Goal: Task Accomplishment & Management: Manage account settings

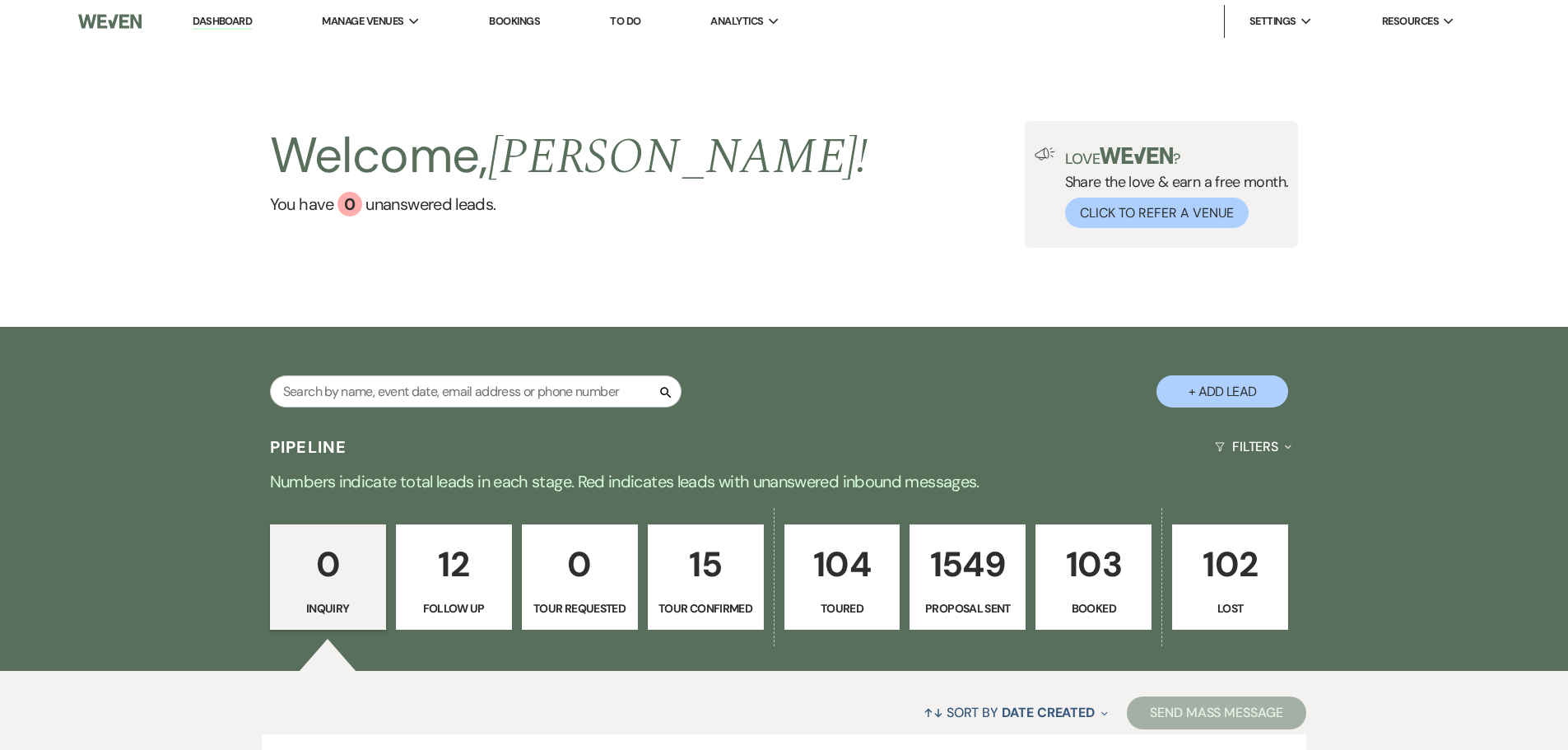
click at [1104, 605] on p "Booked" at bounding box center [1093, 609] width 95 height 18
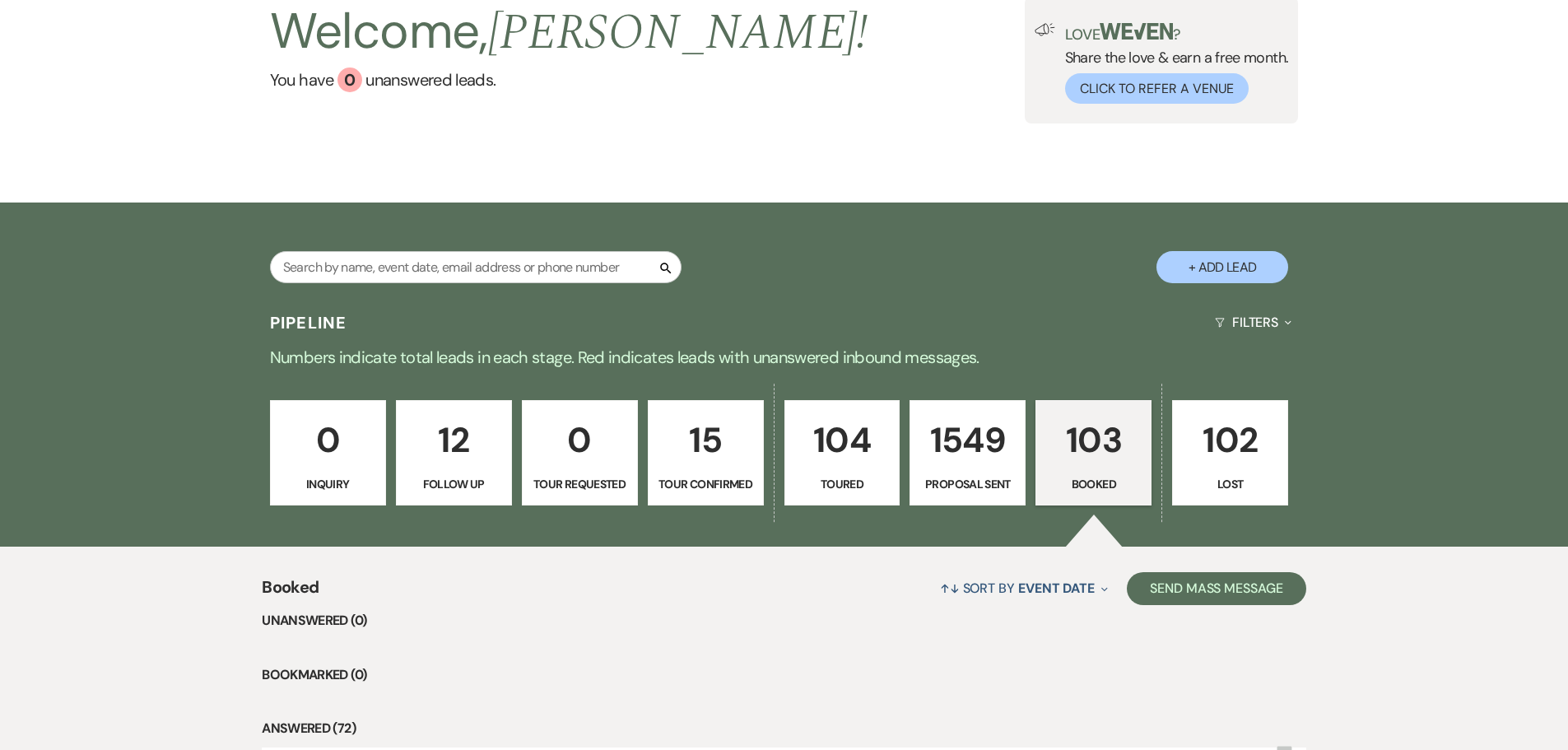
scroll to position [454, 0]
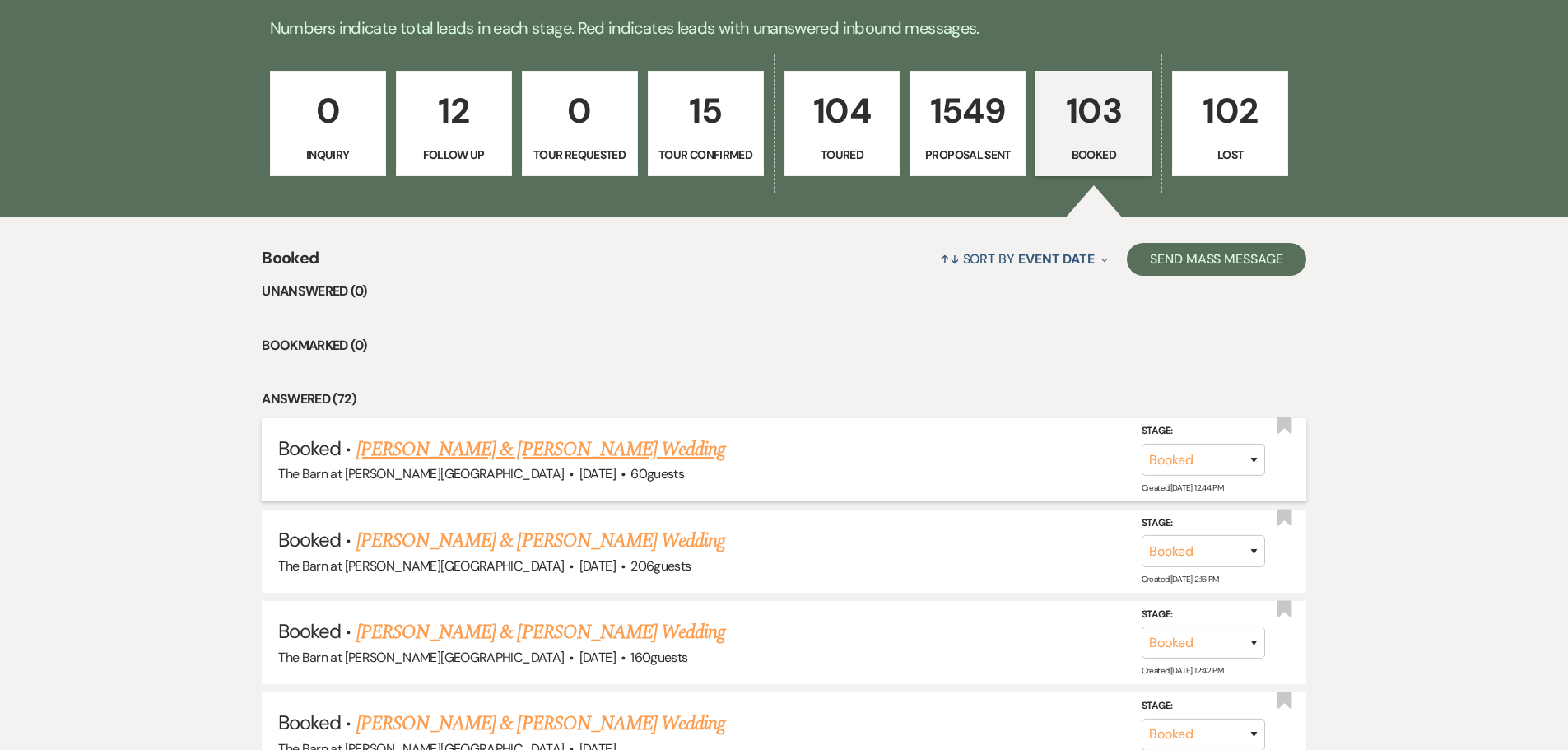
click at [506, 446] on link "[PERSON_NAME] & [PERSON_NAME] Wedding" at bounding box center [540, 449] width 369 height 29
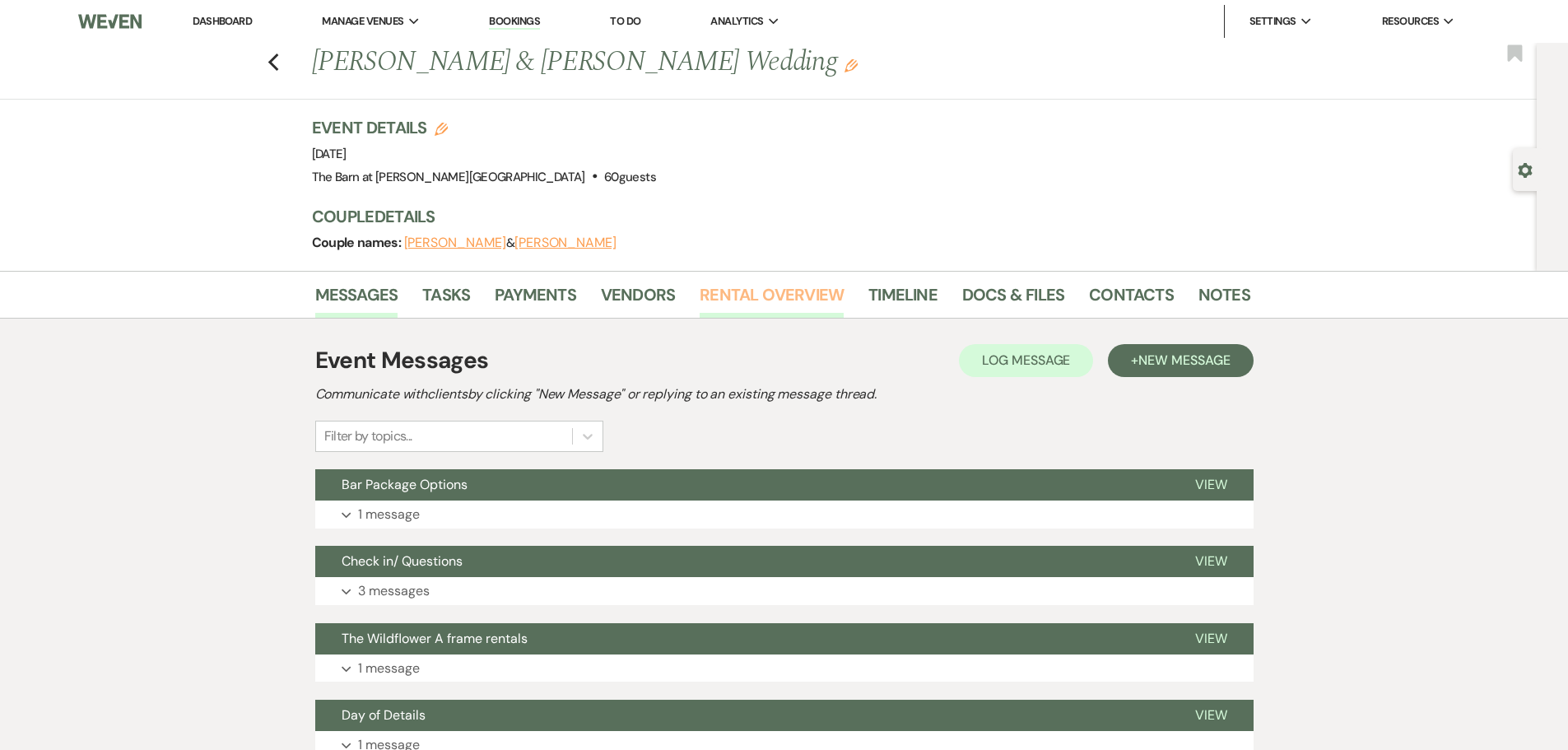
click at [768, 299] on link "Rental Overview" at bounding box center [772, 299] width 144 height 36
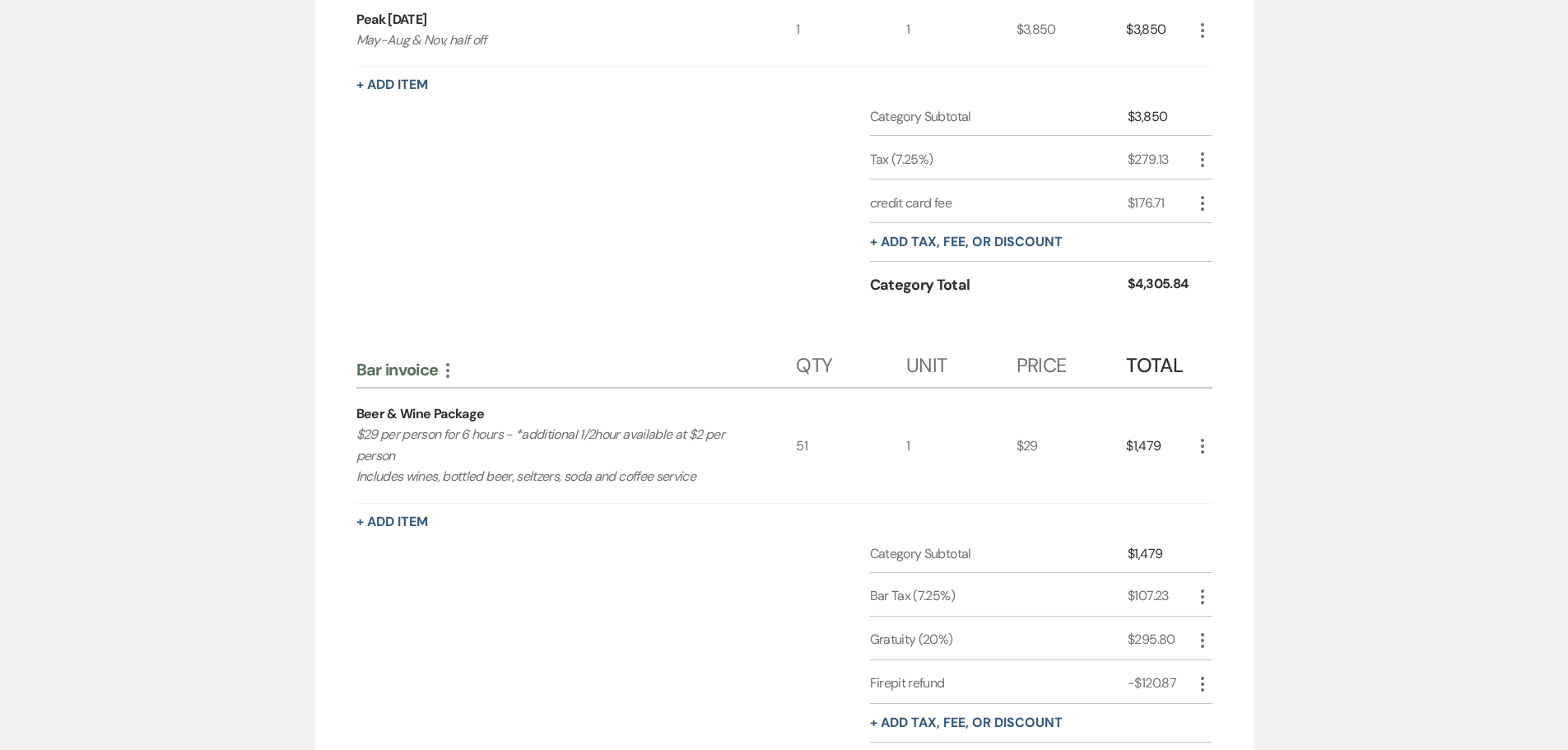
scroll to position [165, 0]
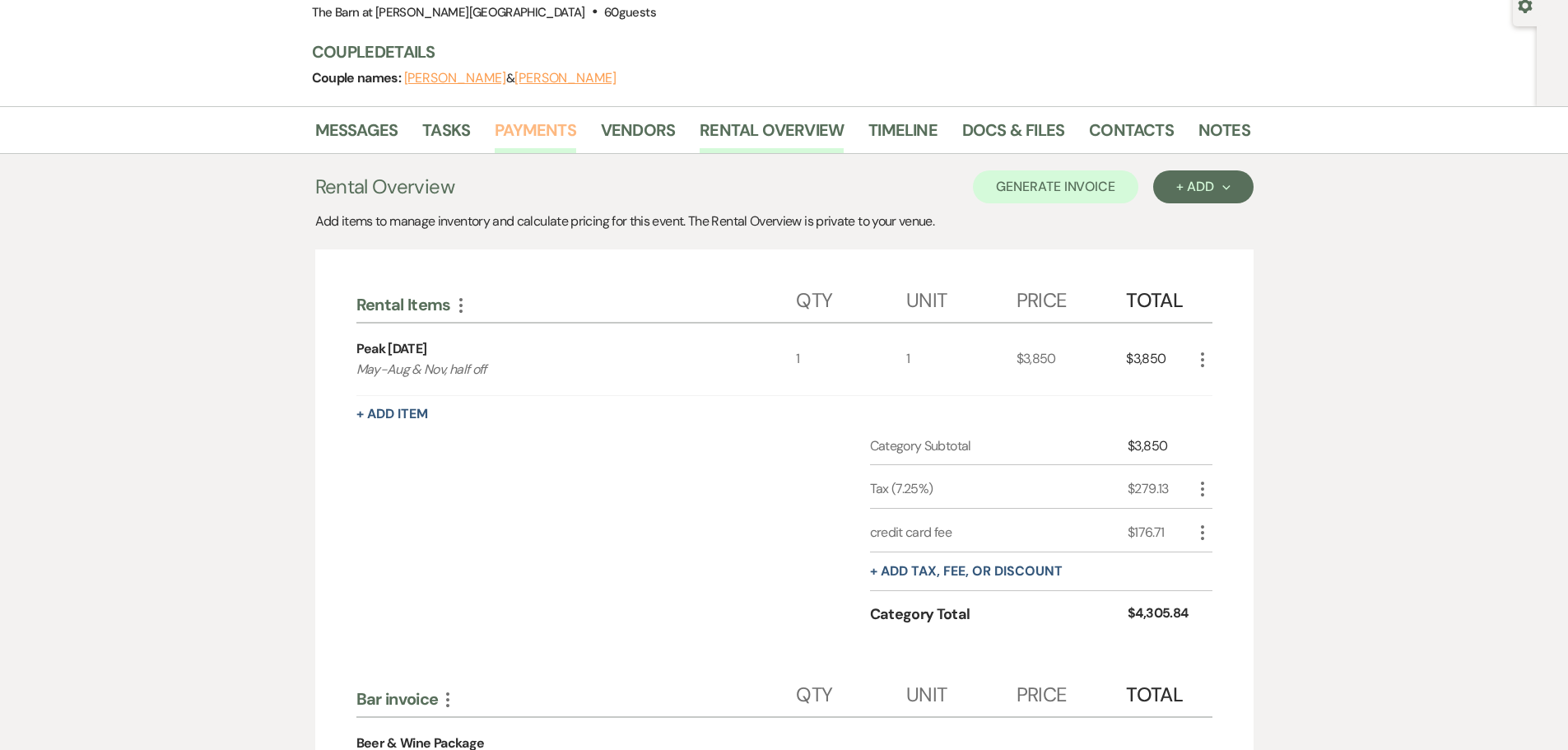
click at [522, 134] on link "Payments" at bounding box center [535, 134] width 81 height 36
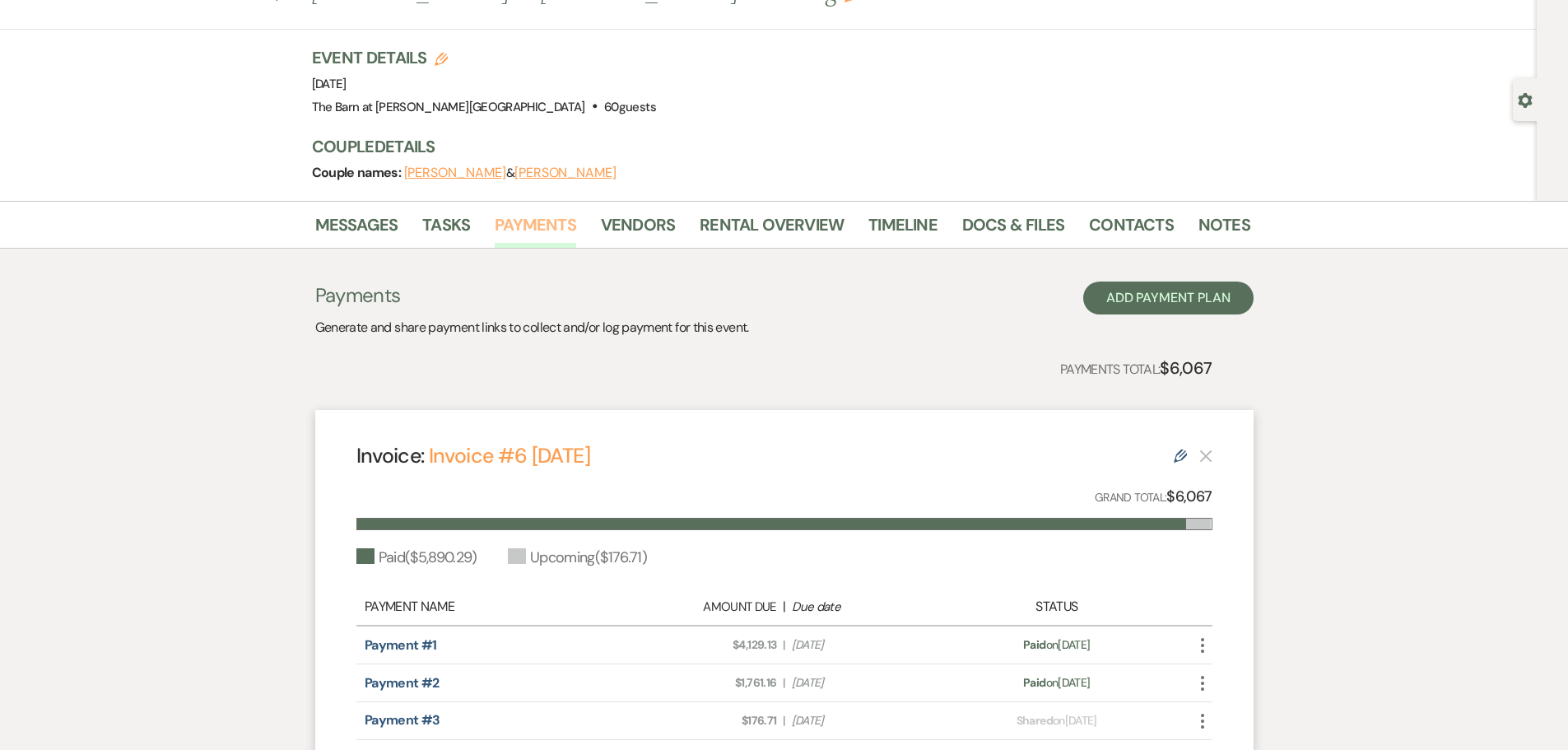
scroll to position [259, 0]
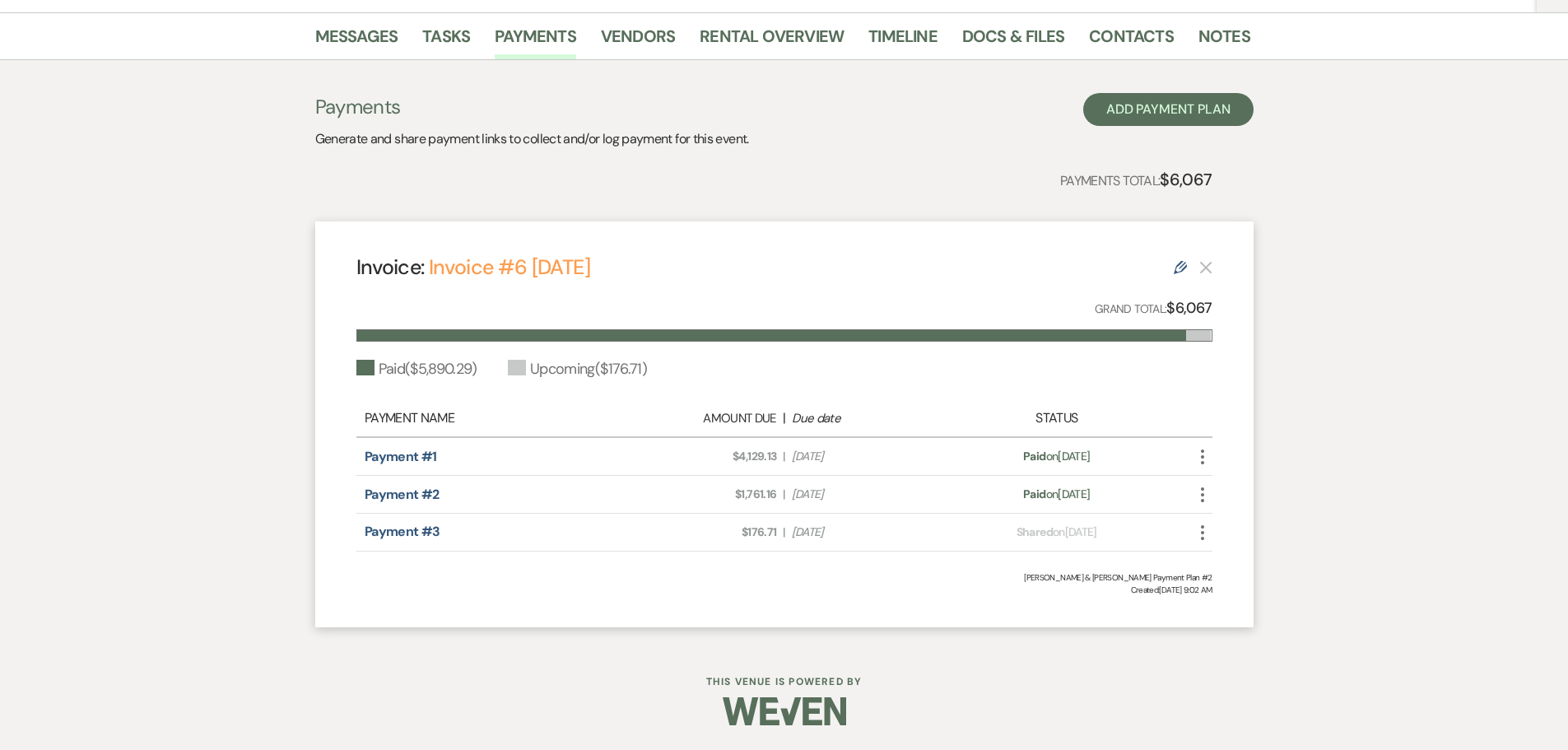
click at [1194, 527] on icon "More" at bounding box center [1203, 532] width 20 height 20
click at [1254, 625] on button "Check [PERSON_NAME] [PERSON_NAME] as Paid" at bounding box center [1276, 620] width 166 height 28
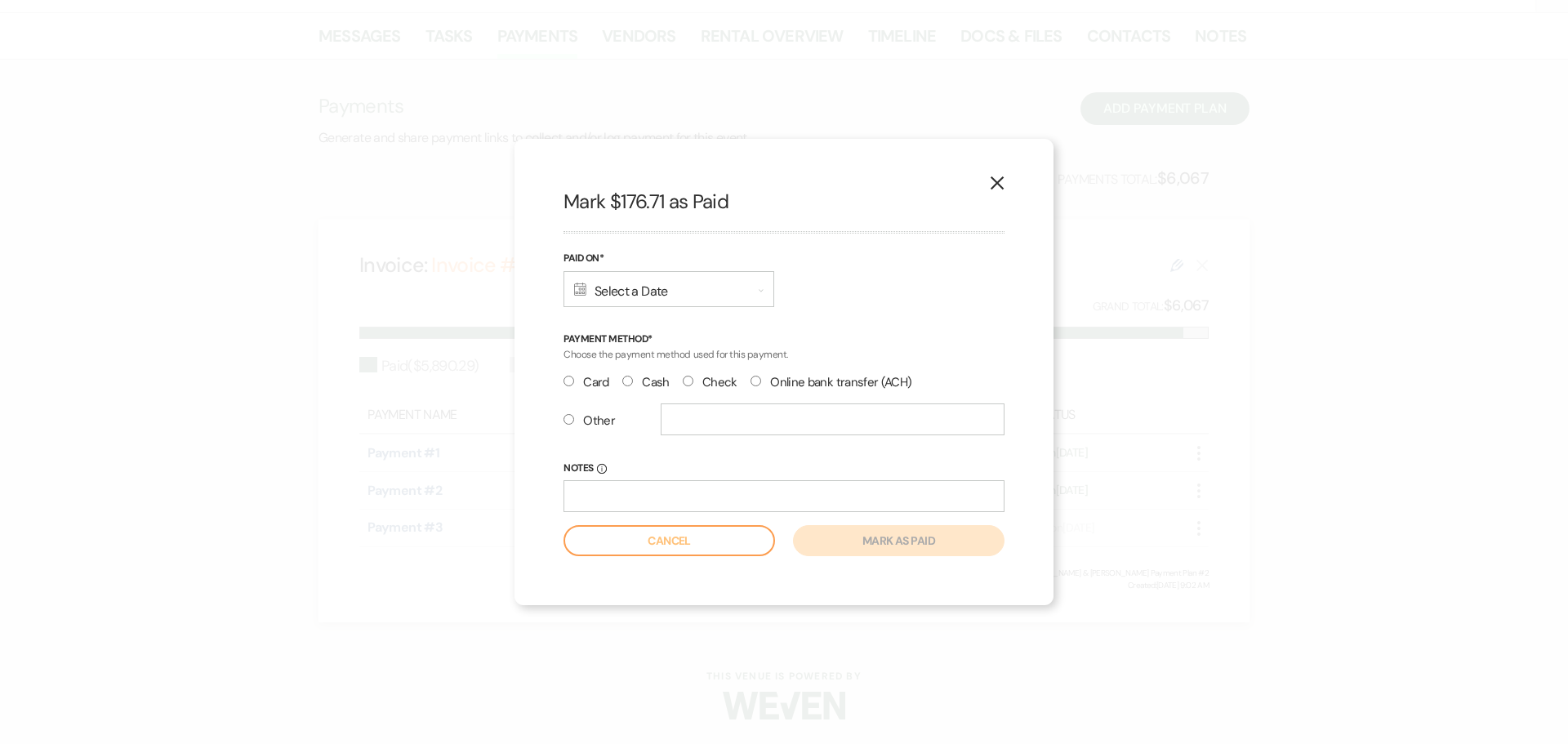
click at [651, 387] on label "Cash" at bounding box center [646, 382] width 47 height 22
click at [633, 387] on input "Cash" at bounding box center [627, 381] width 11 height 11
radio input "true"
click at [639, 287] on div "Calendar Select a Date Expand" at bounding box center [668, 288] width 211 height 36
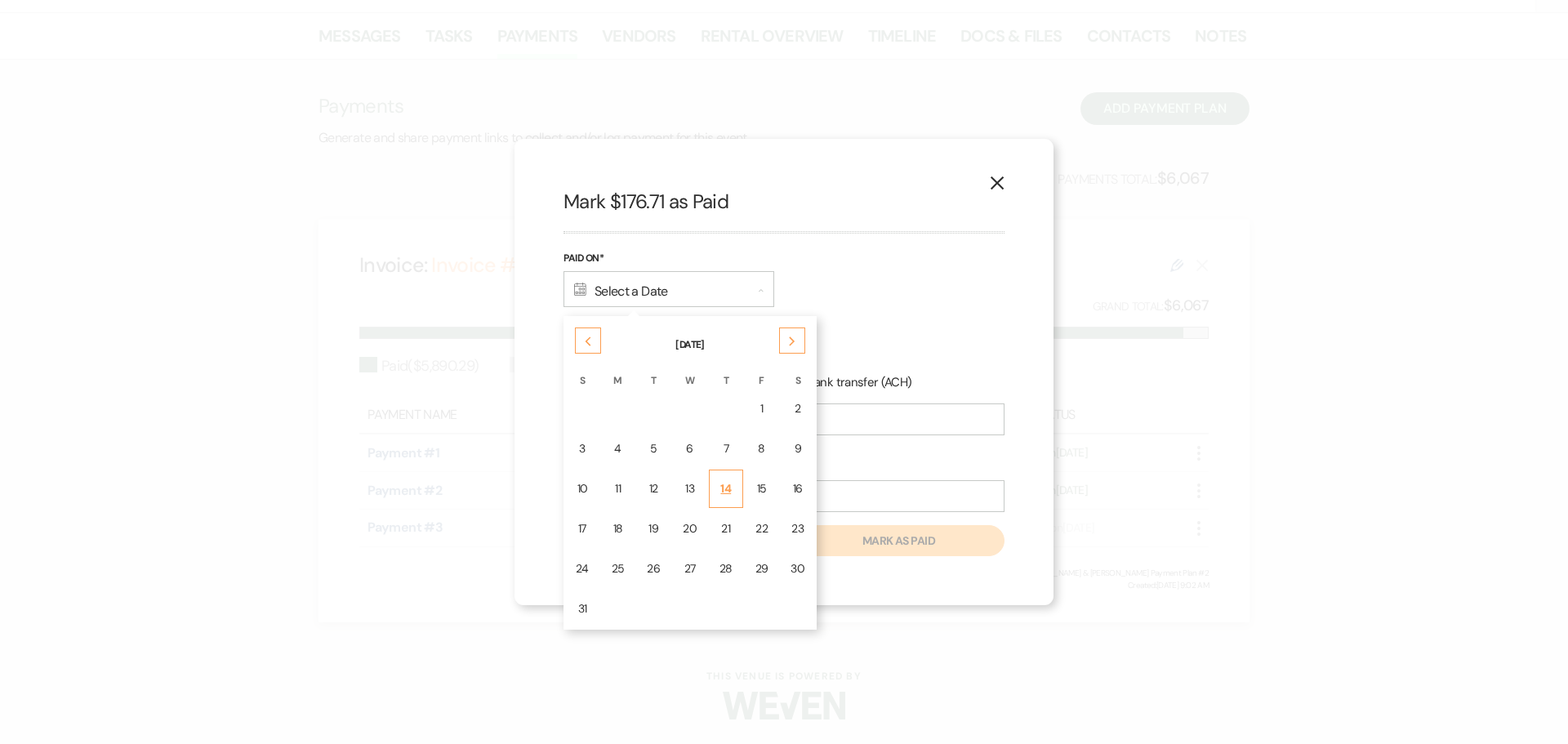
click at [715, 499] on td "14" at bounding box center [726, 489] width 34 height 38
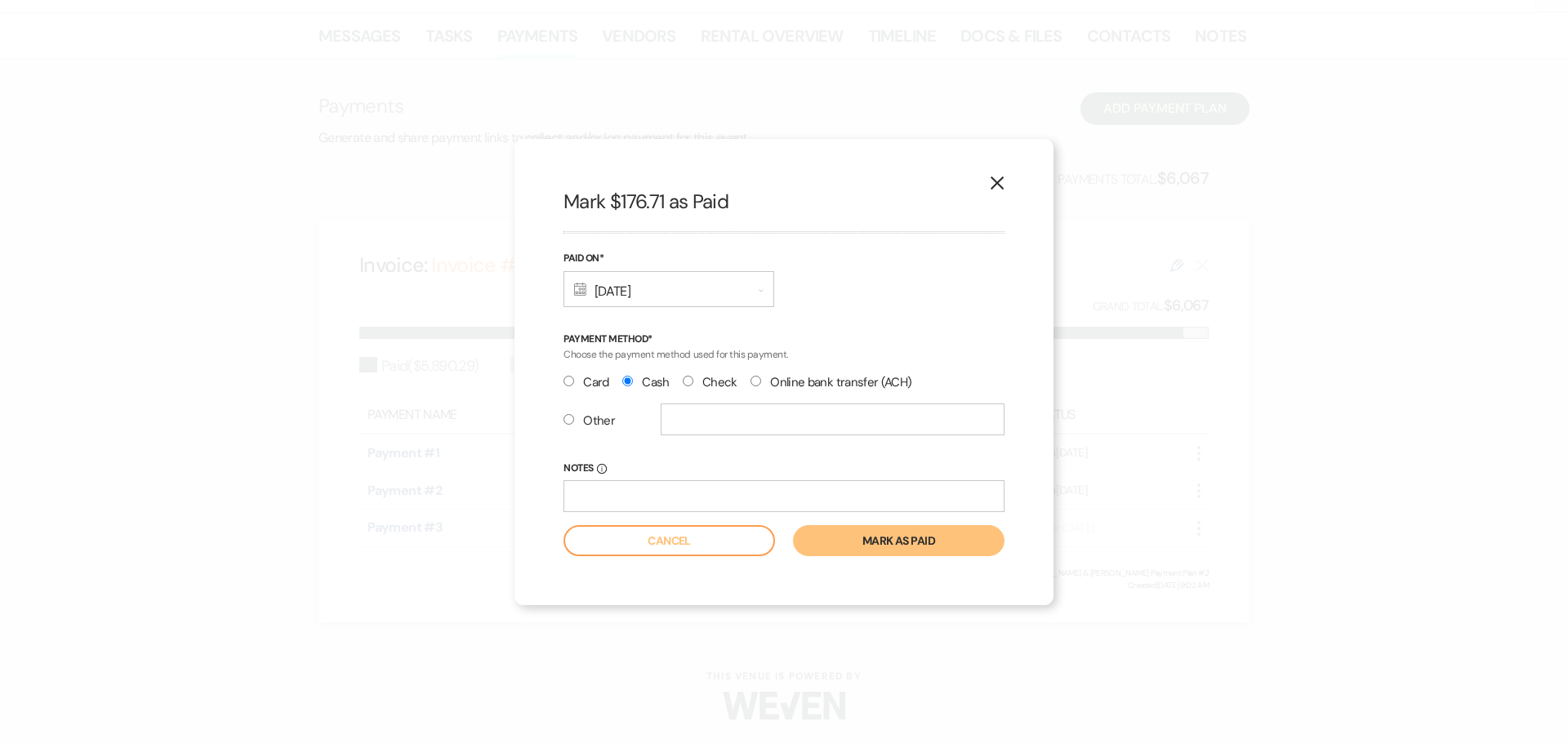
click at [847, 533] on button "Mark as paid" at bounding box center [899, 540] width 212 height 31
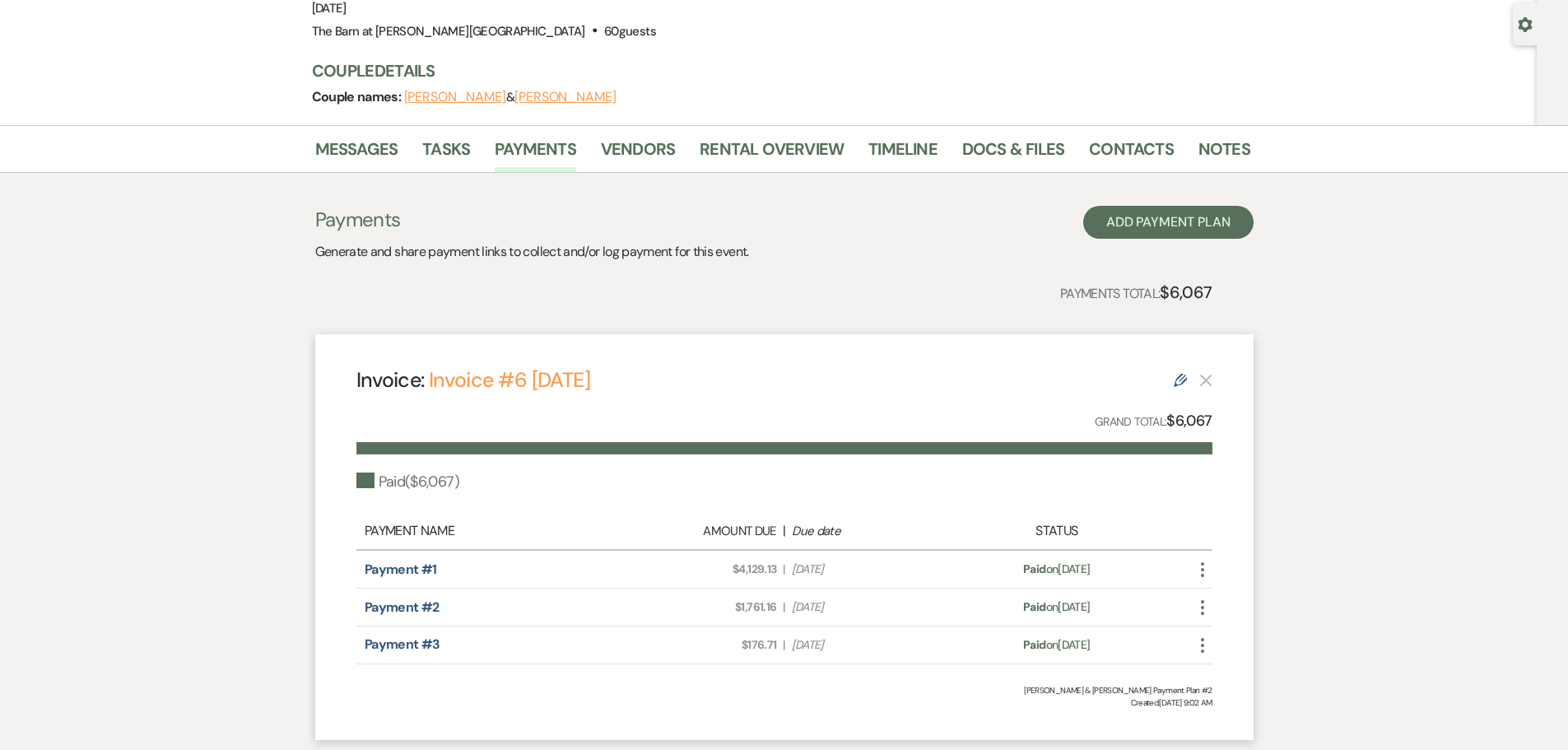
scroll to position [0, 0]
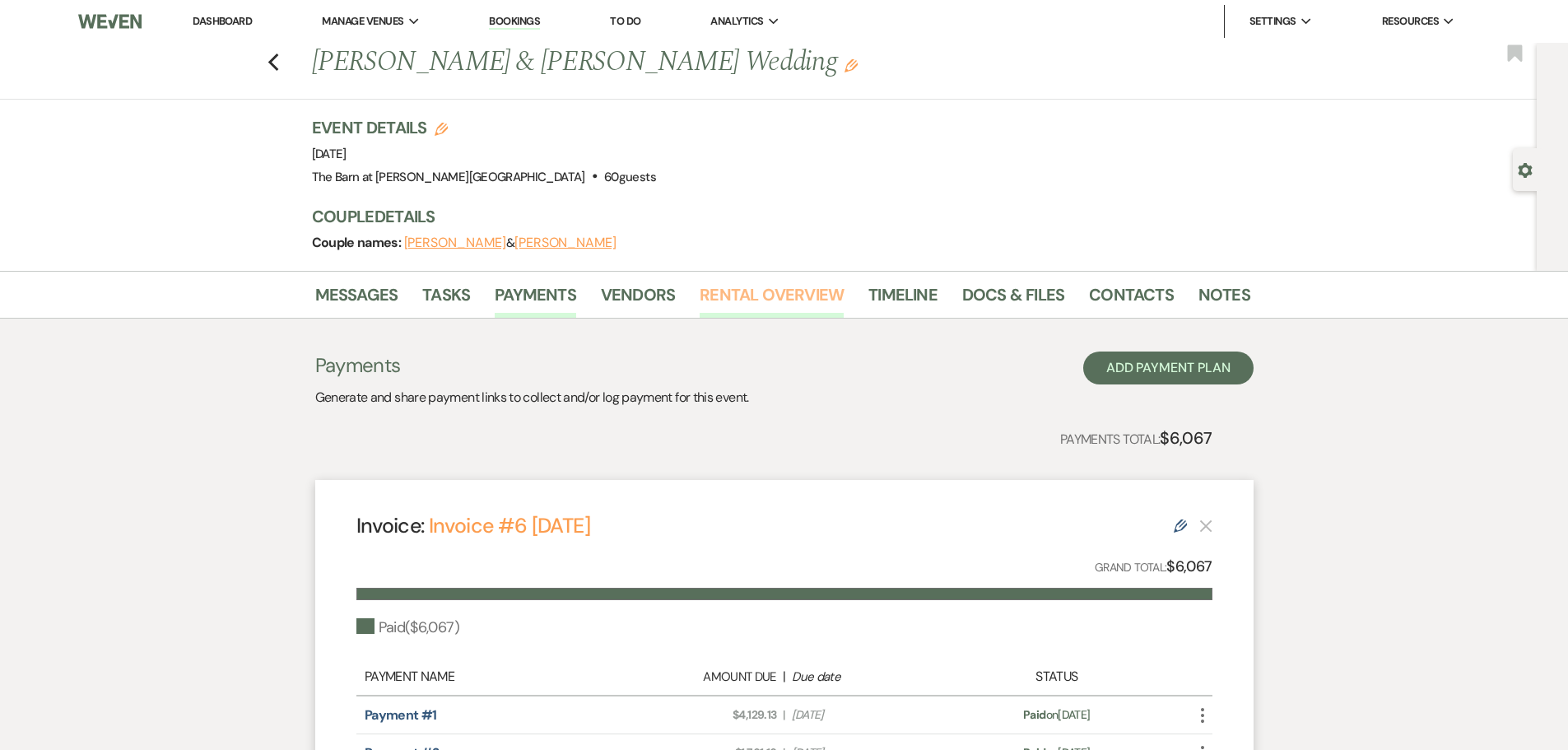
click at [779, 299] on link "Rental Overview" at bounding box center [772, 299] width 144 height 36
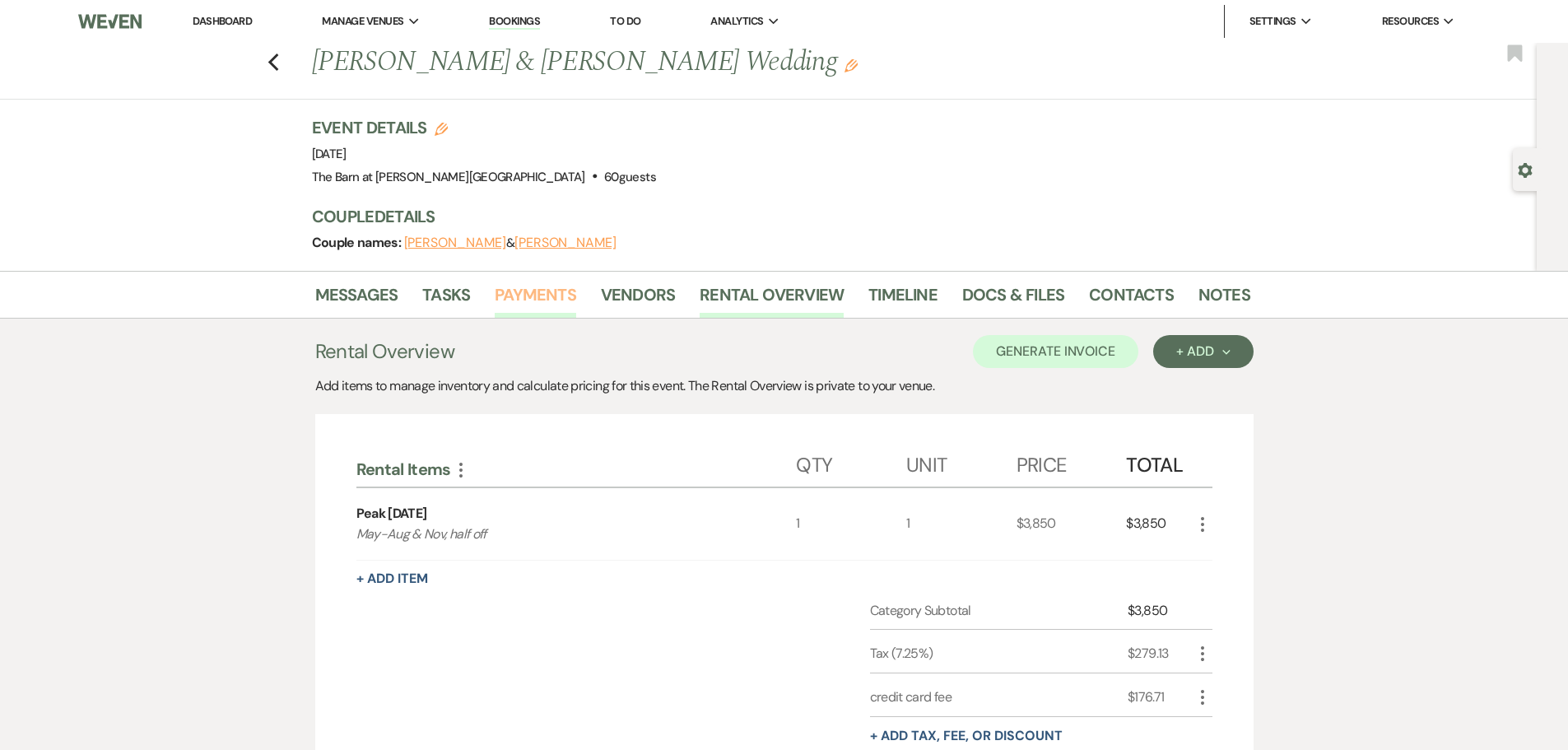
click at [541, 313] on link "Payments" at bounding box center [535, 299] width 81 height 36
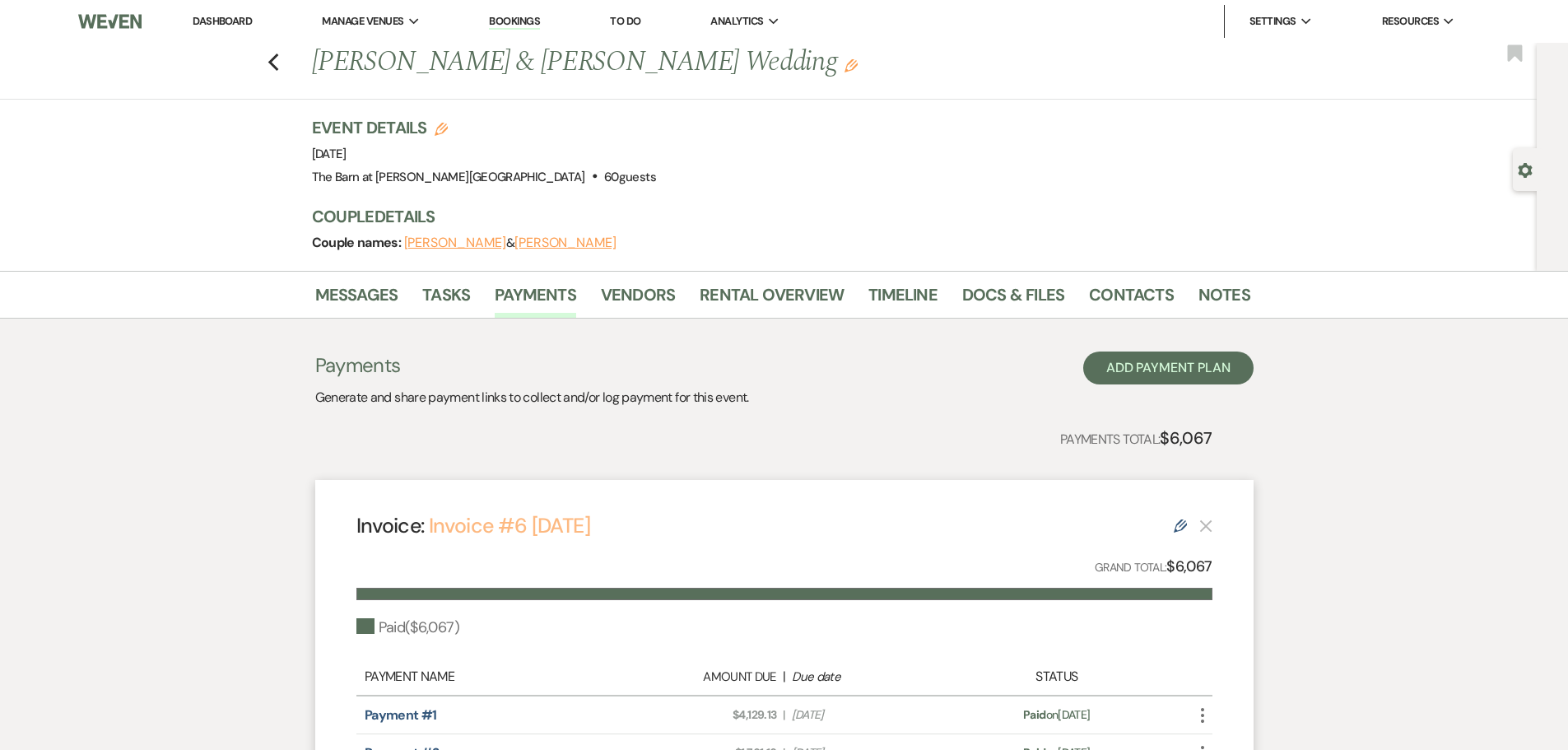
click at [501, 521] on link "Invoice #6 [DATE]" at bounding box center [510, 526] width 161 height 27
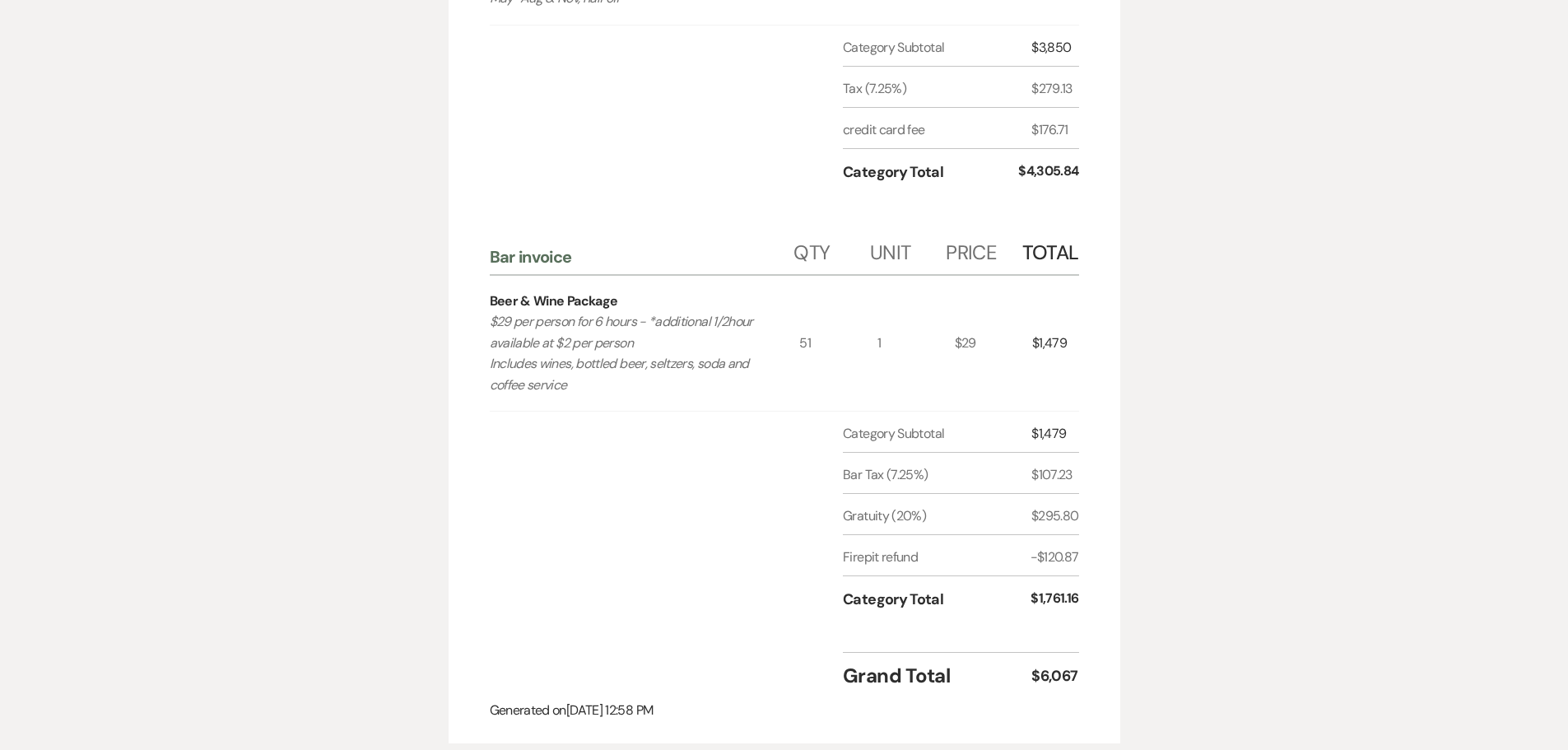
scroll to position [39, 0]
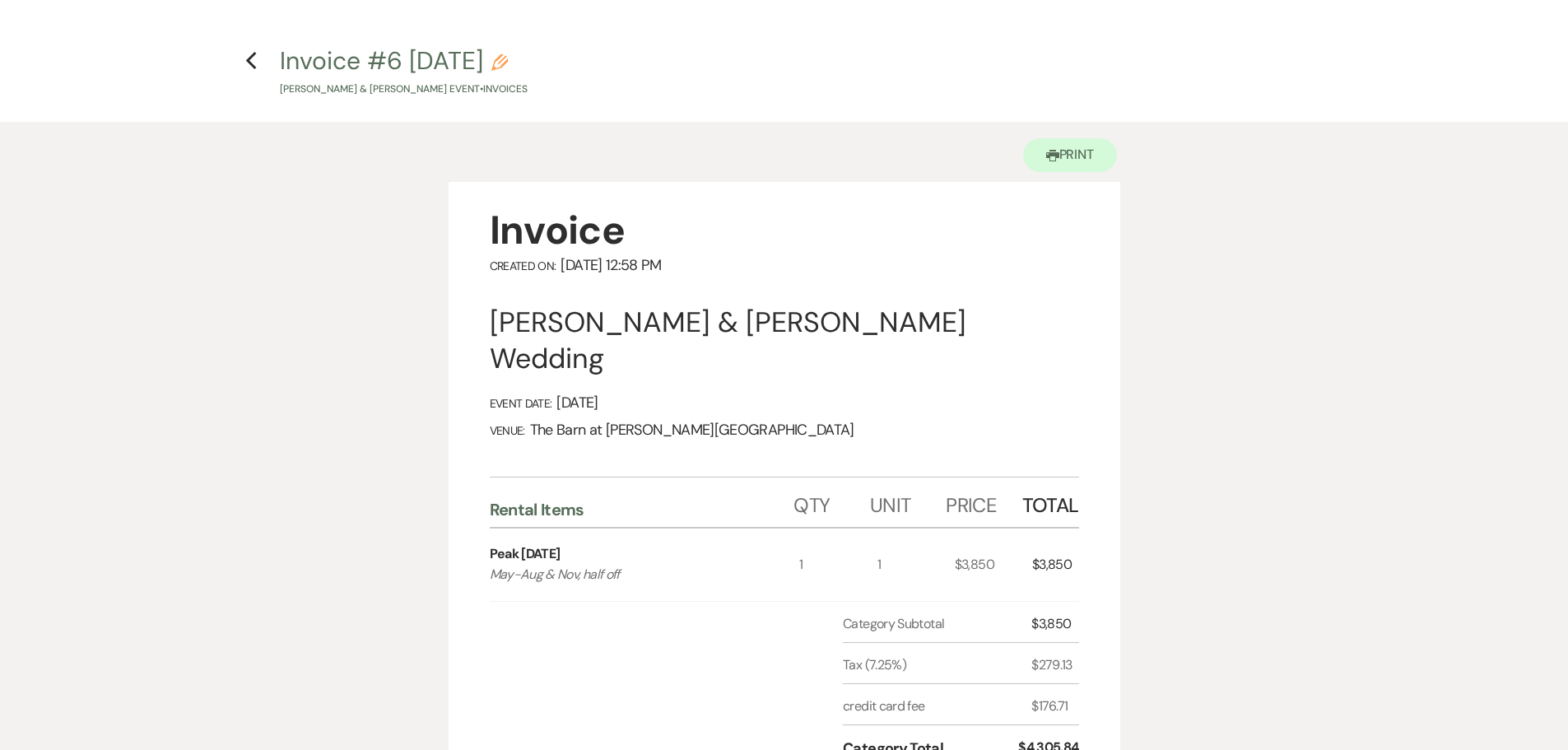
click at [1048, 176] on div "Printer Print" at bounding box center [784, 152] width 672 height 60
click at [1057, 155] on button "Printer Print" at bounding box center [1071, 155] width 95 height 34
